Goal: Navigation & Orientation: Find specific page/section

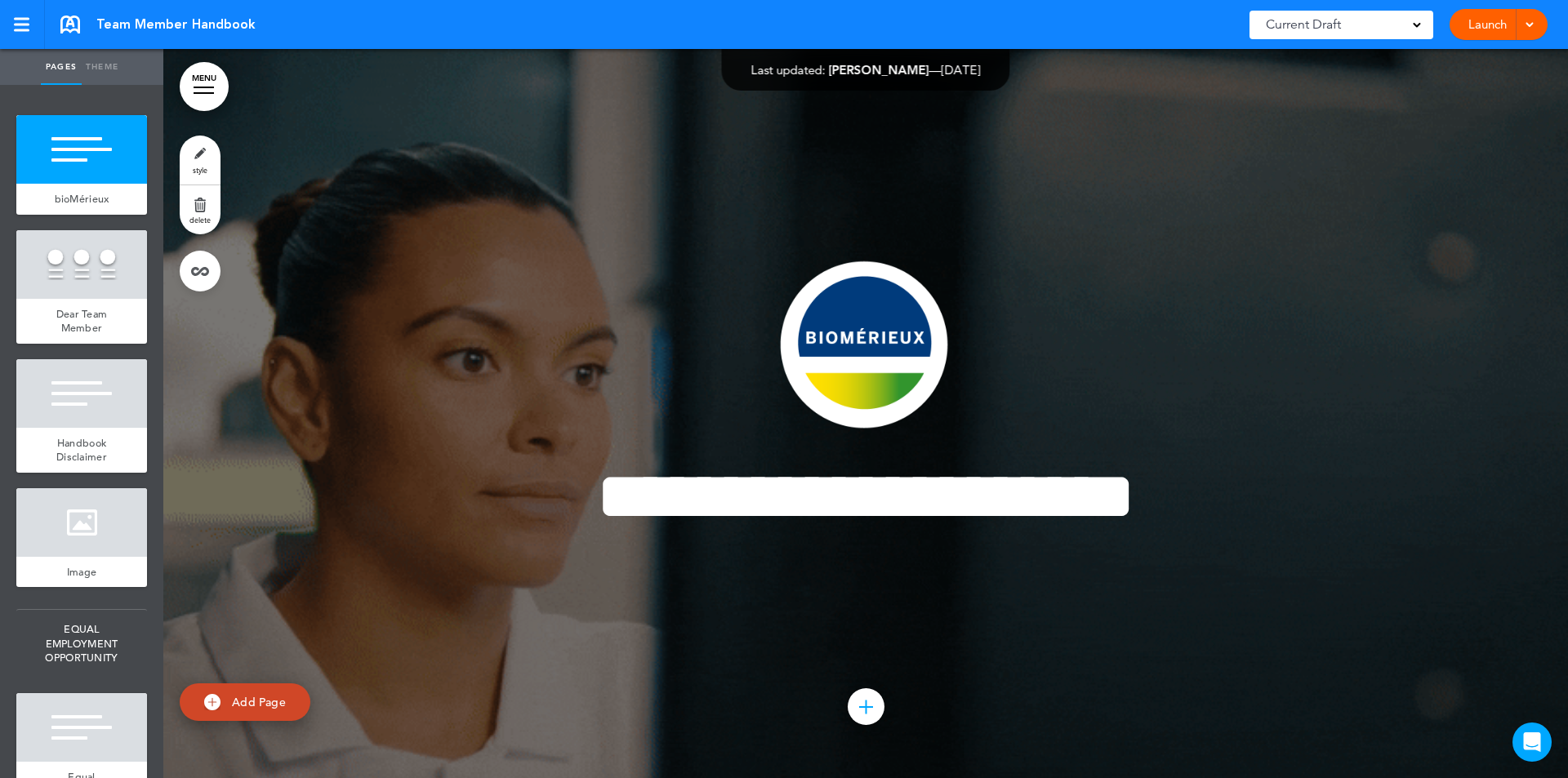
click at [198, 81] on link "MENU" at bounding box center [204, 86] width 49 height 49
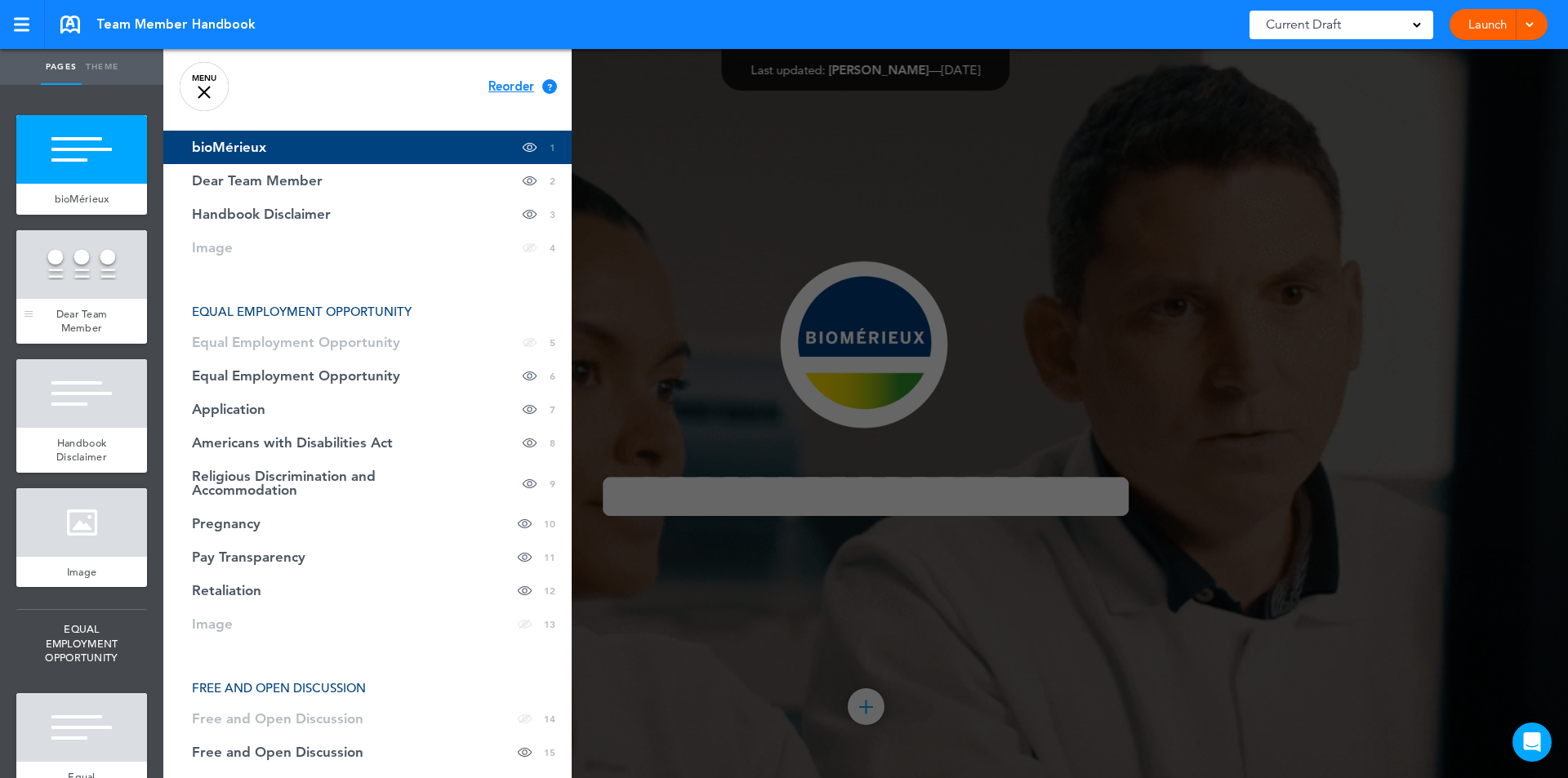
click at [54, 281] on div at bounding box center [81, 264] width 130 height 68
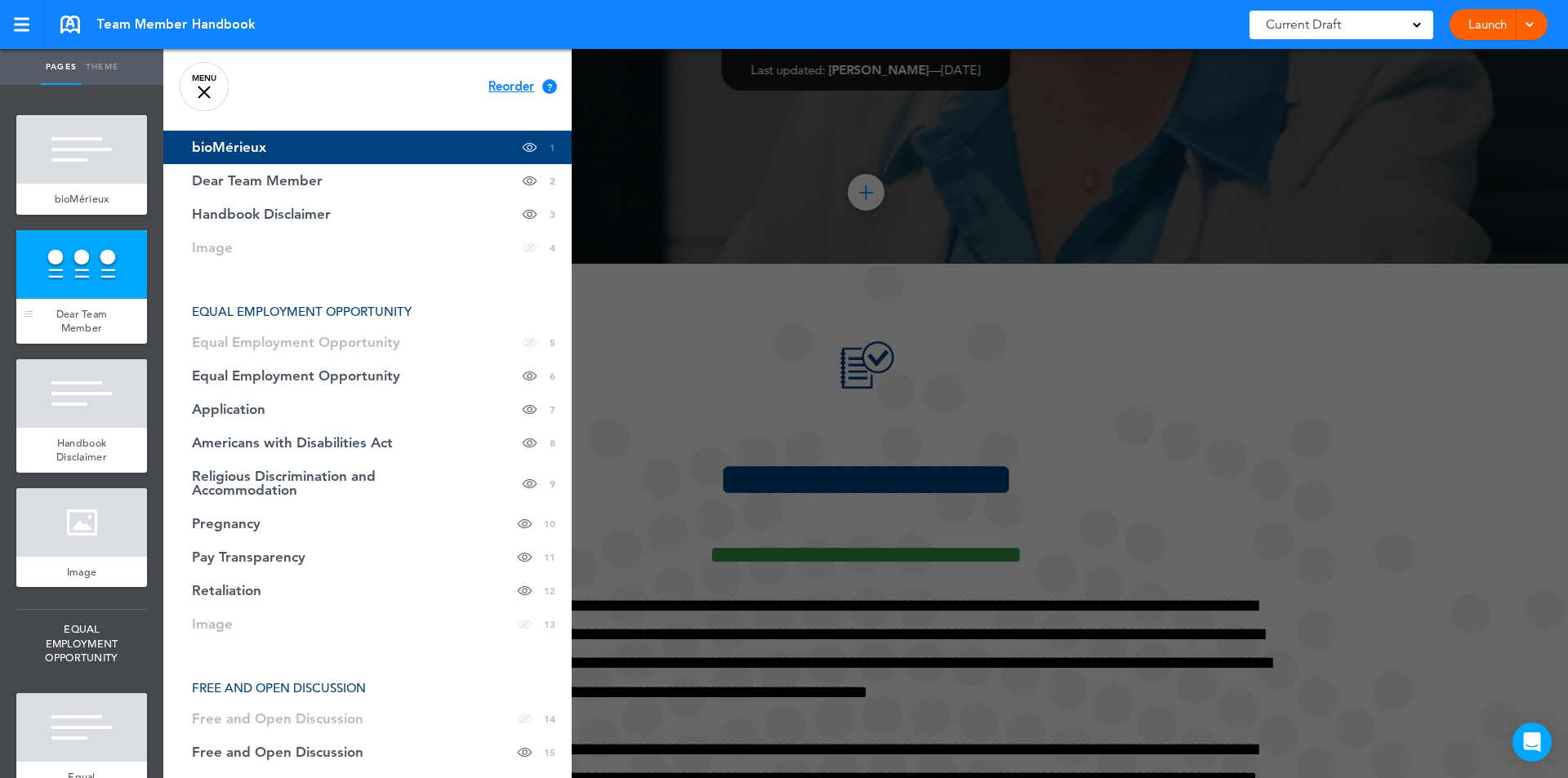
scroll to position [729, 0]
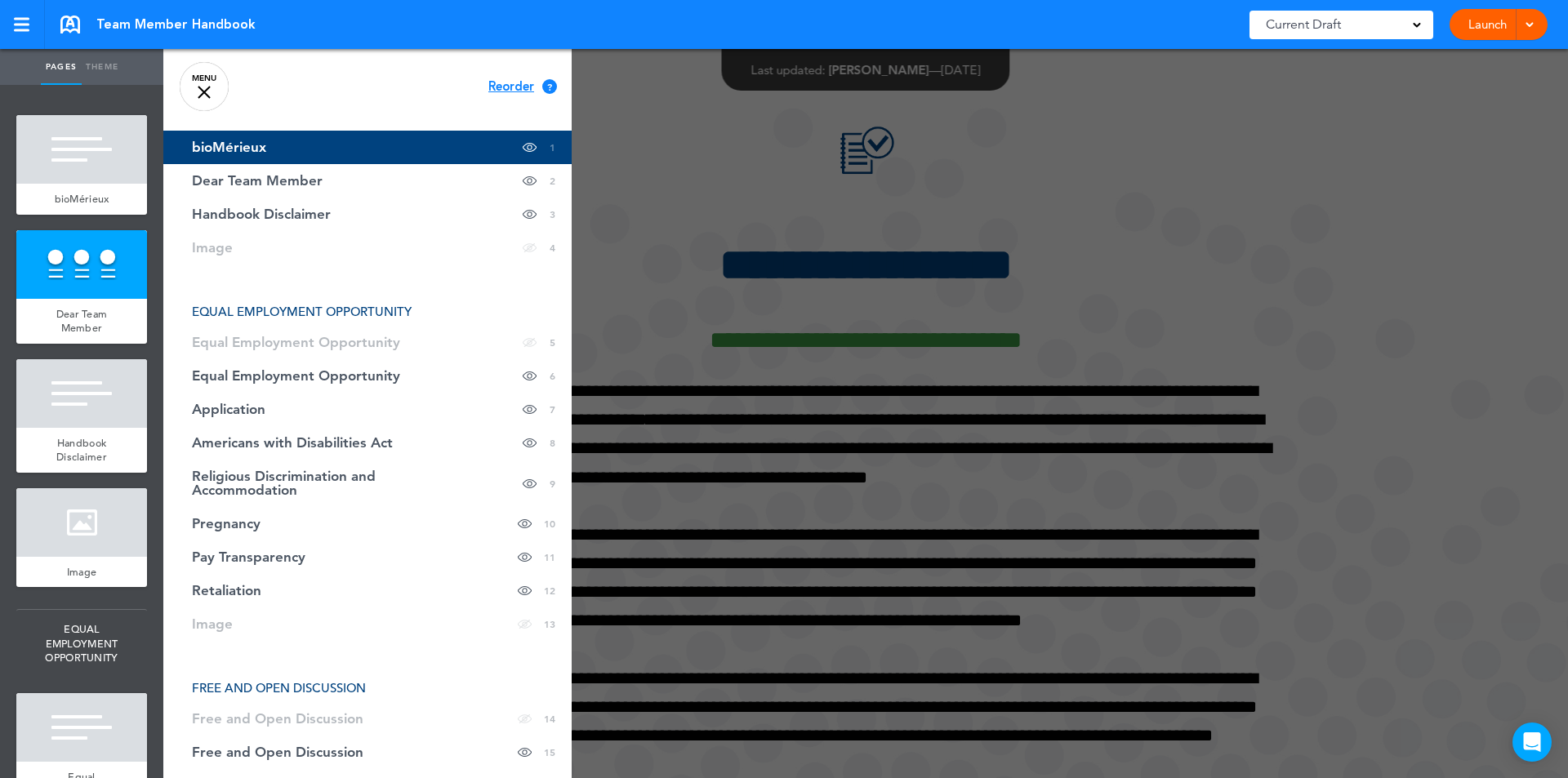
click at [648, 145] on div at bounding box center [947, 389] width 1568 height 778
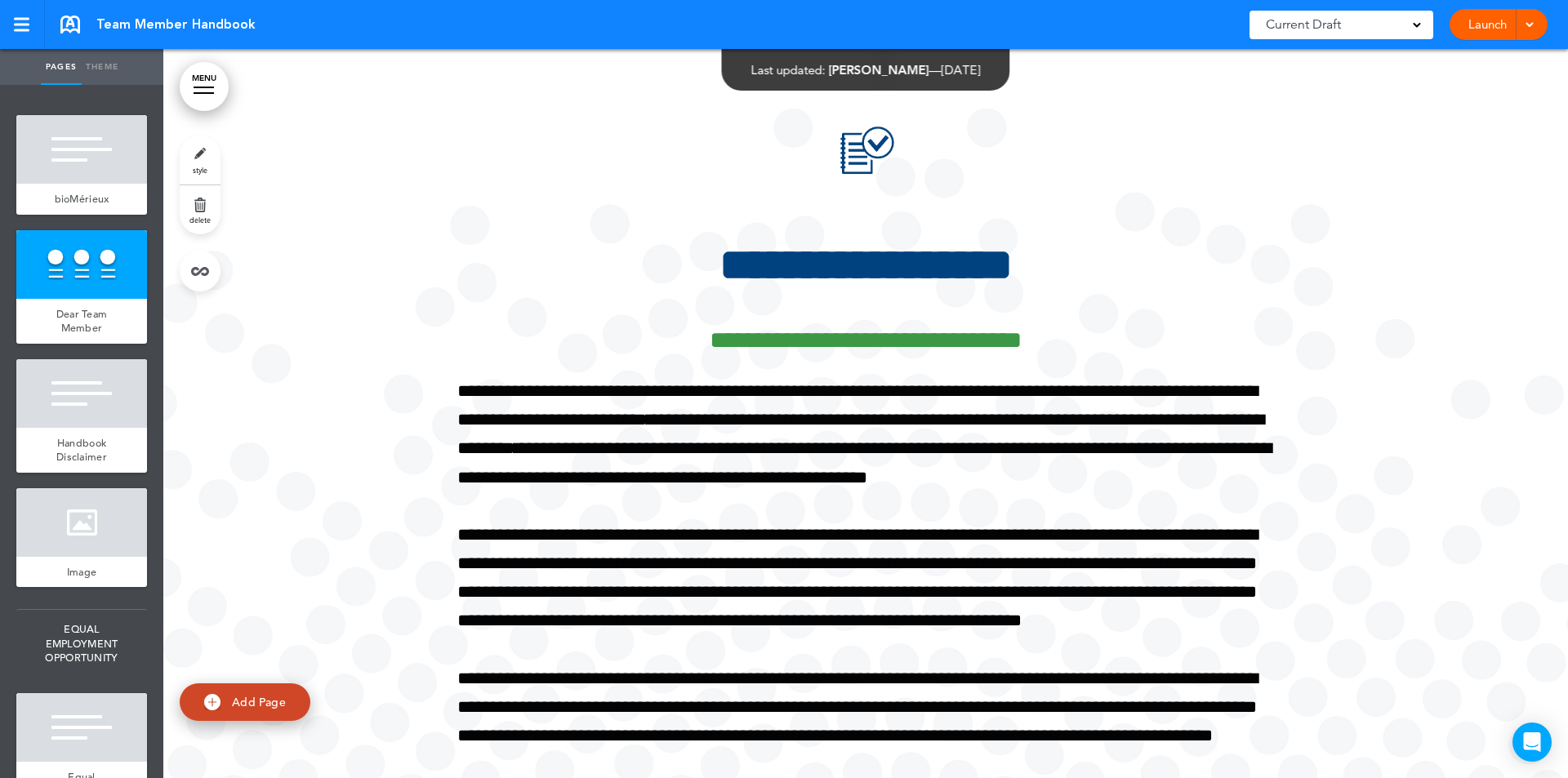
scroll to position [605, 0]
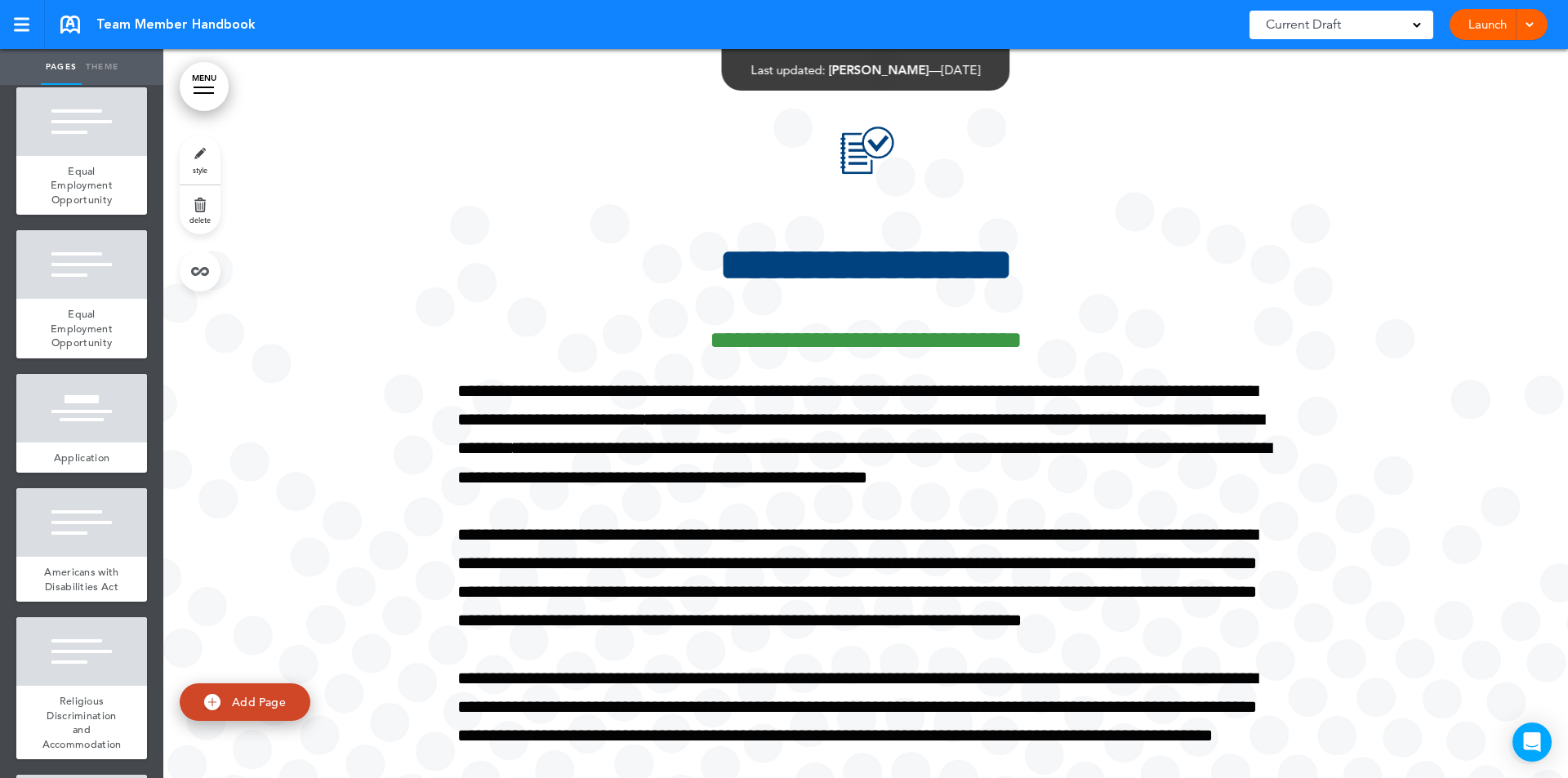
click at [148, 556] on ul "add page bioMérieux add page Dear Team Member add page Handbook Disclaimer add …" at bounding box center [81, 430] width 163 height 693
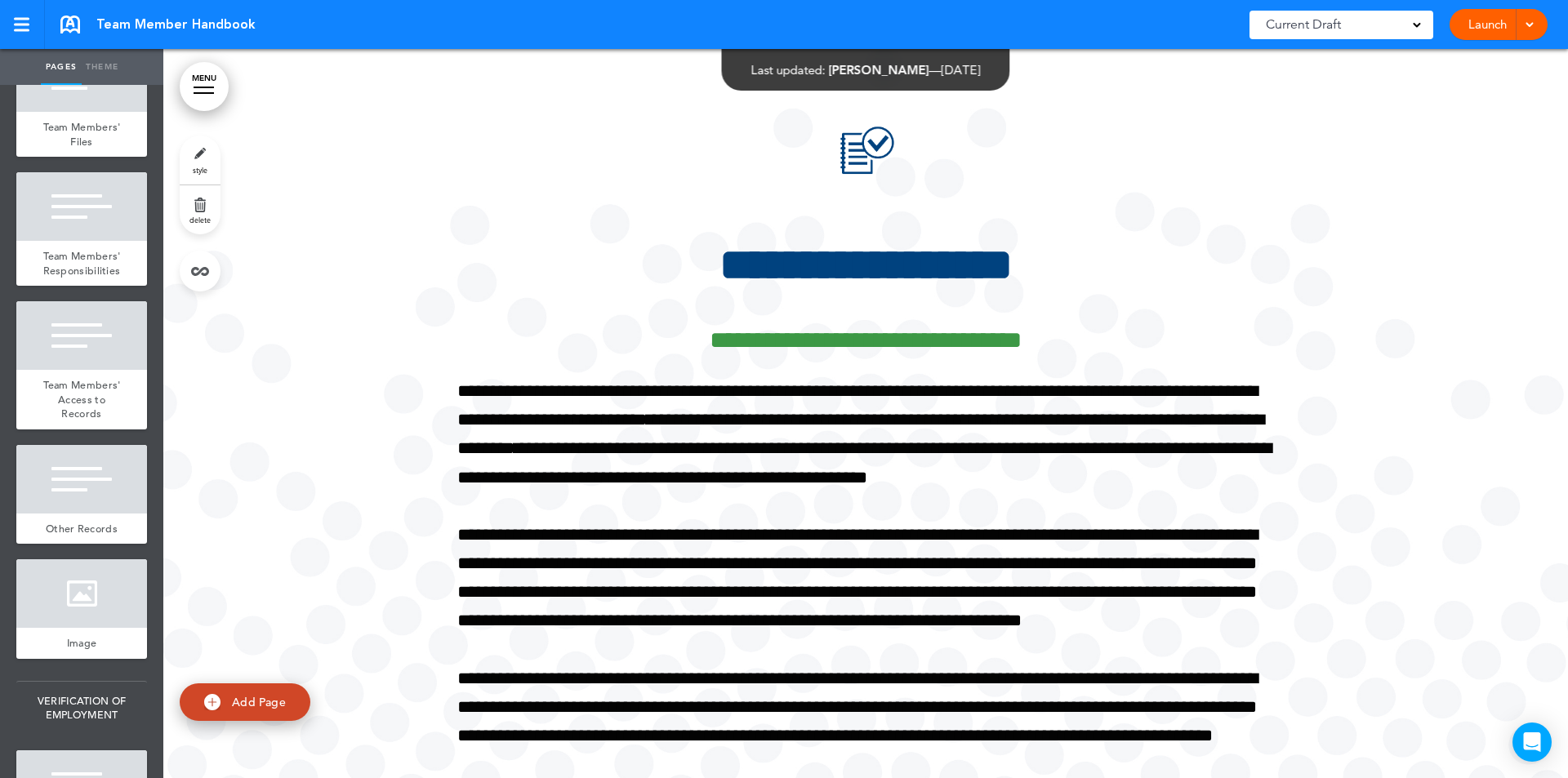
scroll to position [2461, 0]
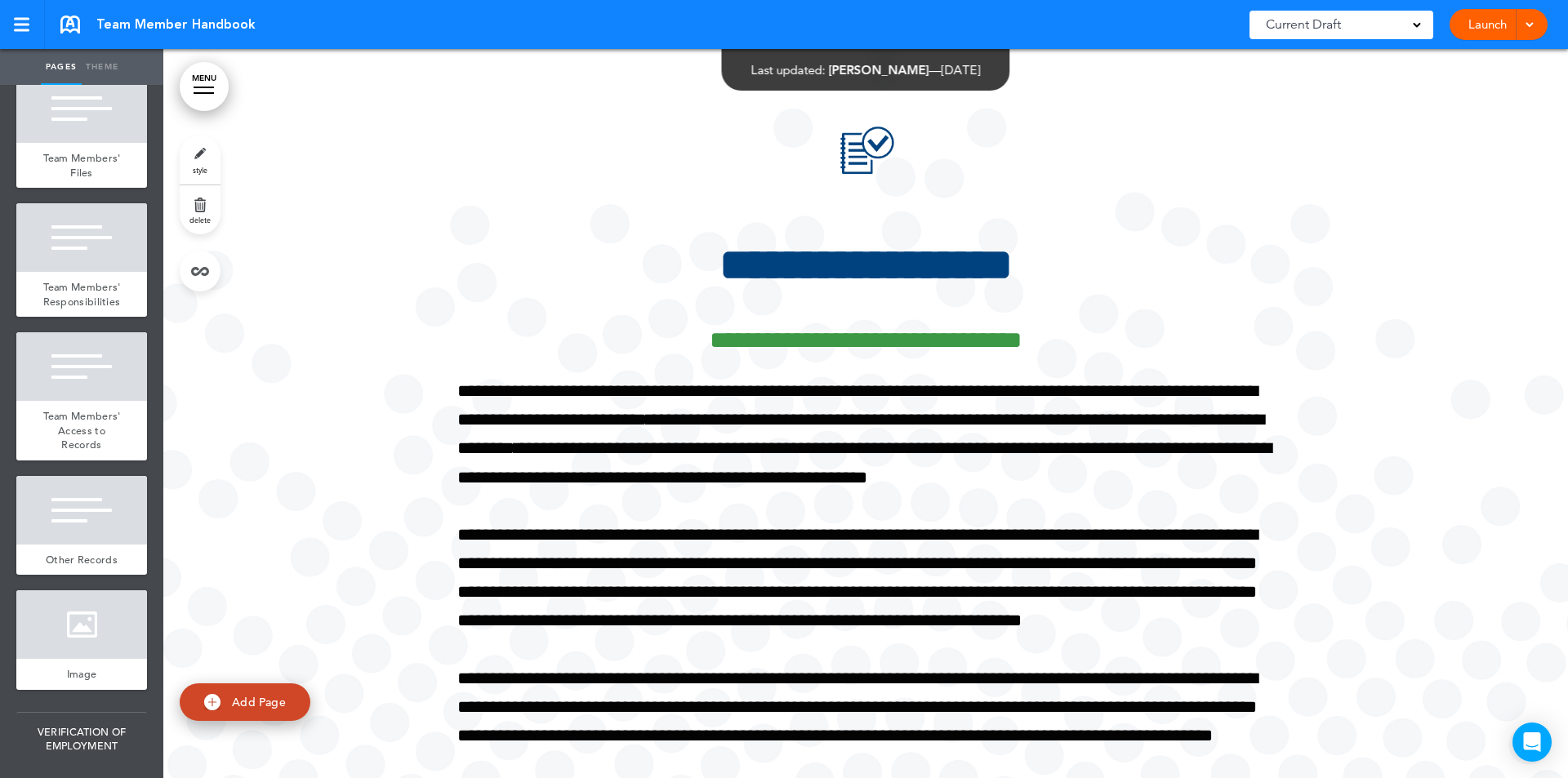
click at [96, 59] on div "Employment and Other Records" at bounding box center [81, 30] width 130 height 59
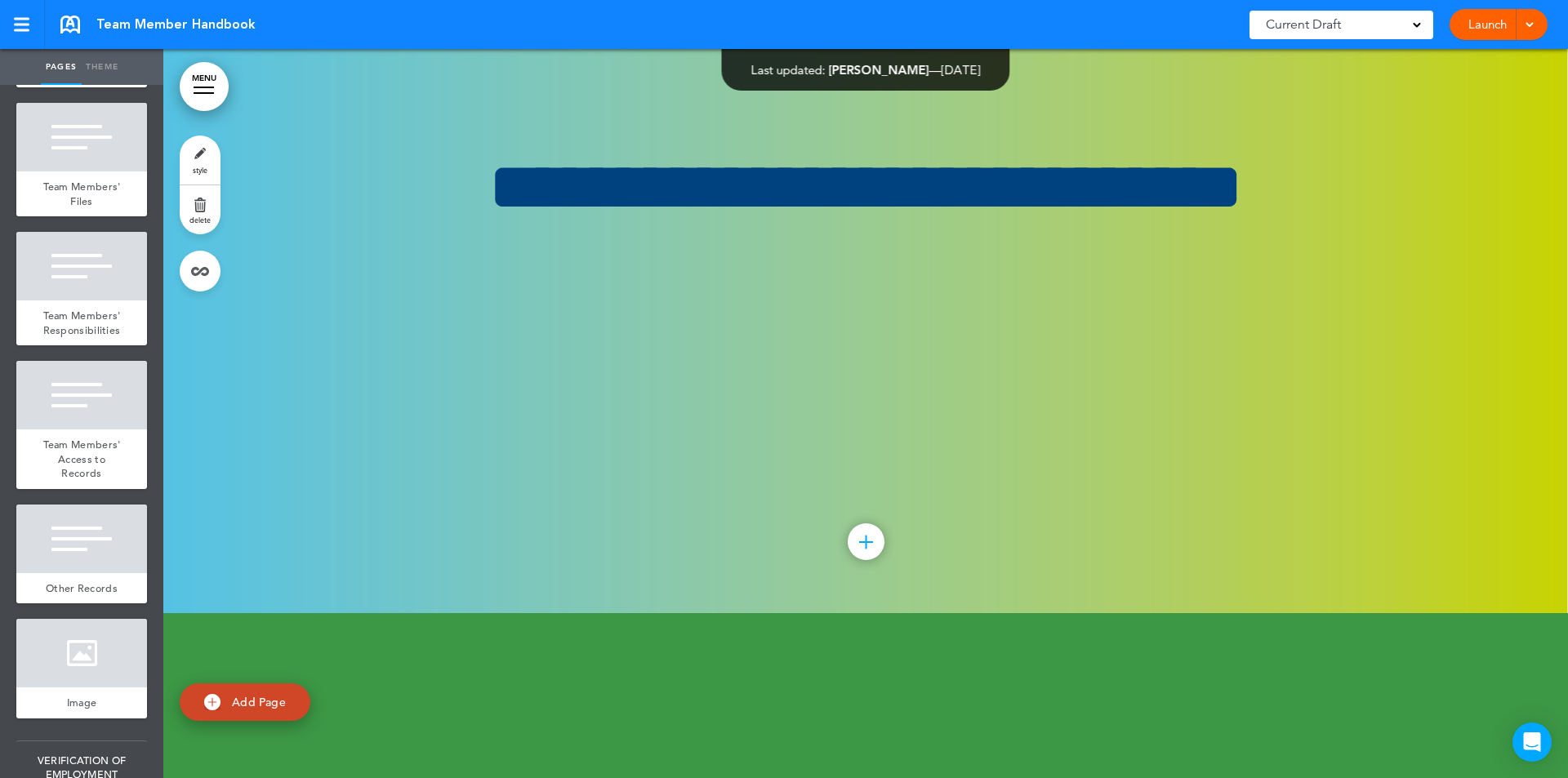
scroll to position [2428, 0]
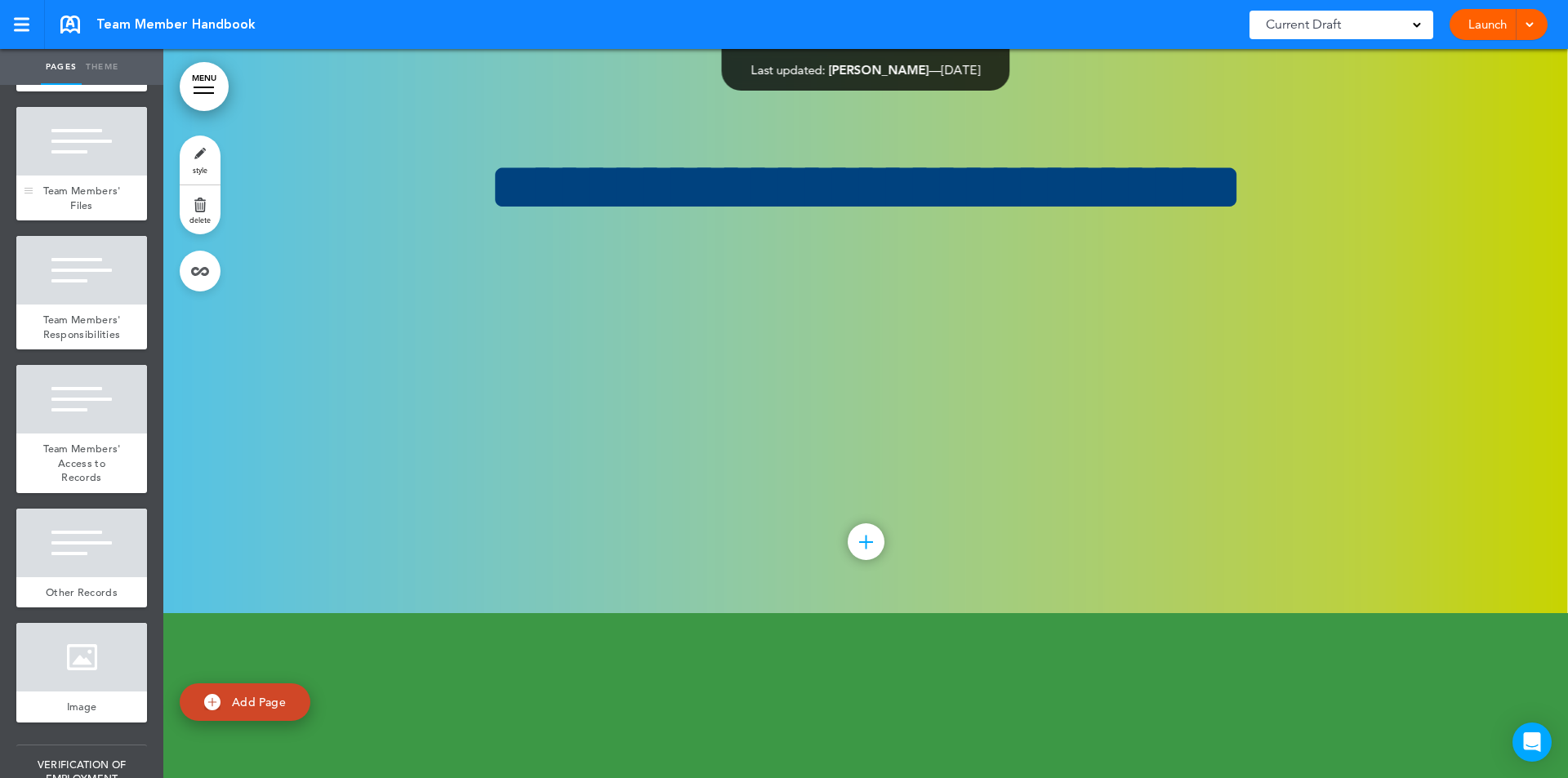
click at [93, 221] on div "Team Members' Files" at bounding box center [81, 197] width 130 height 45
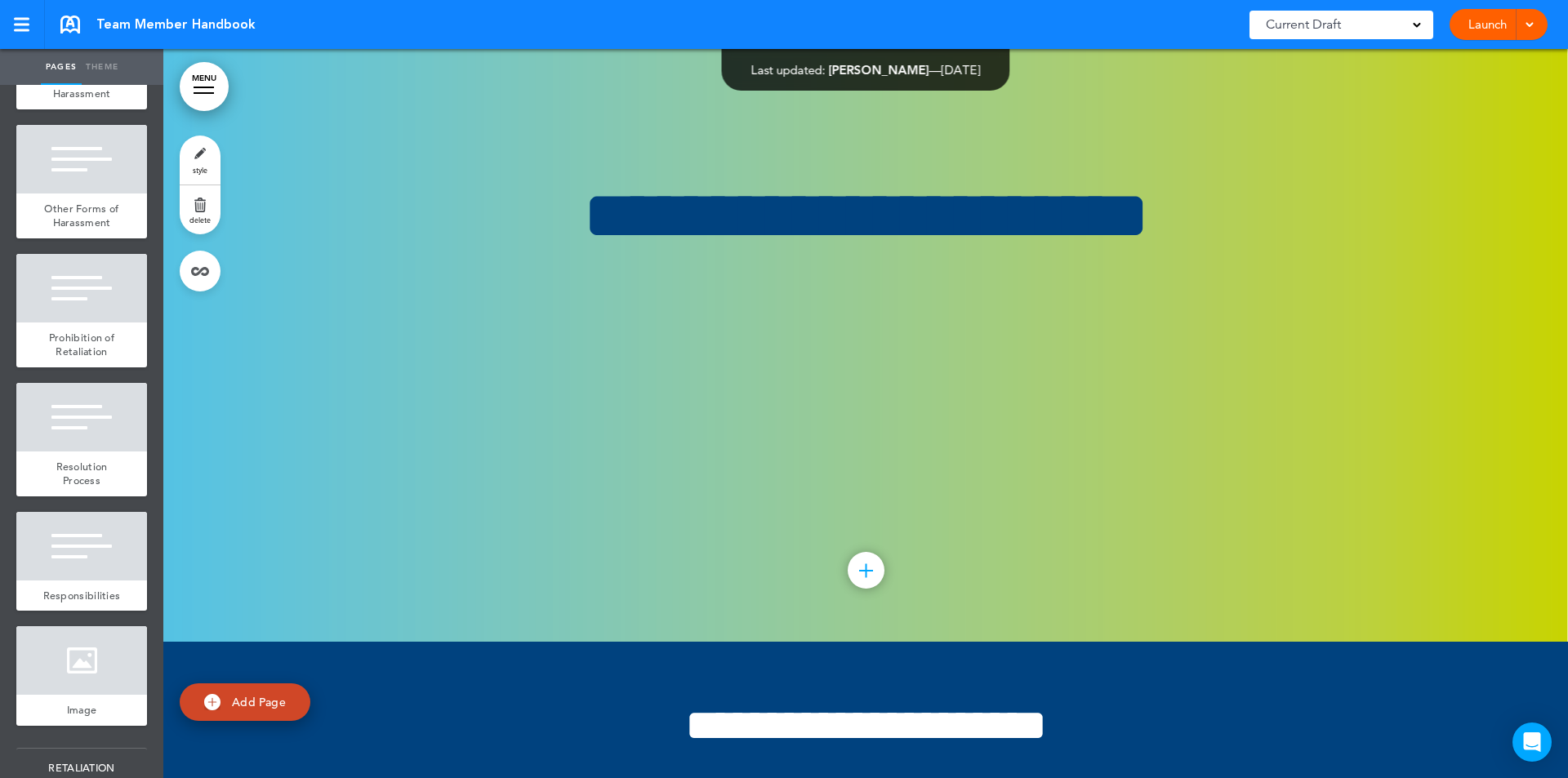
scroll to position [18810, 0]
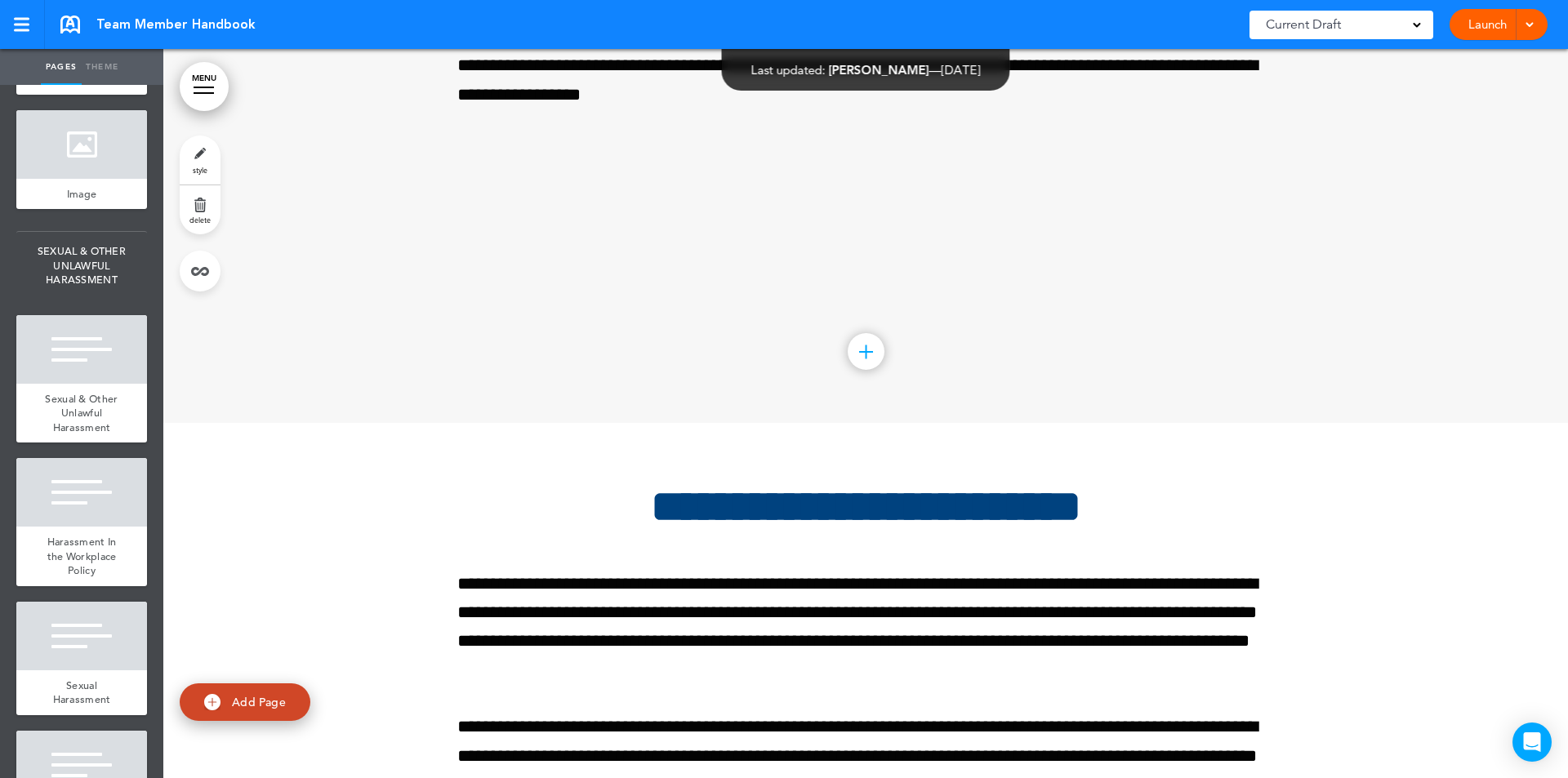
scroll to position [155189, 0]
